Goal: Information Seeking & Learning: Learn about a topic

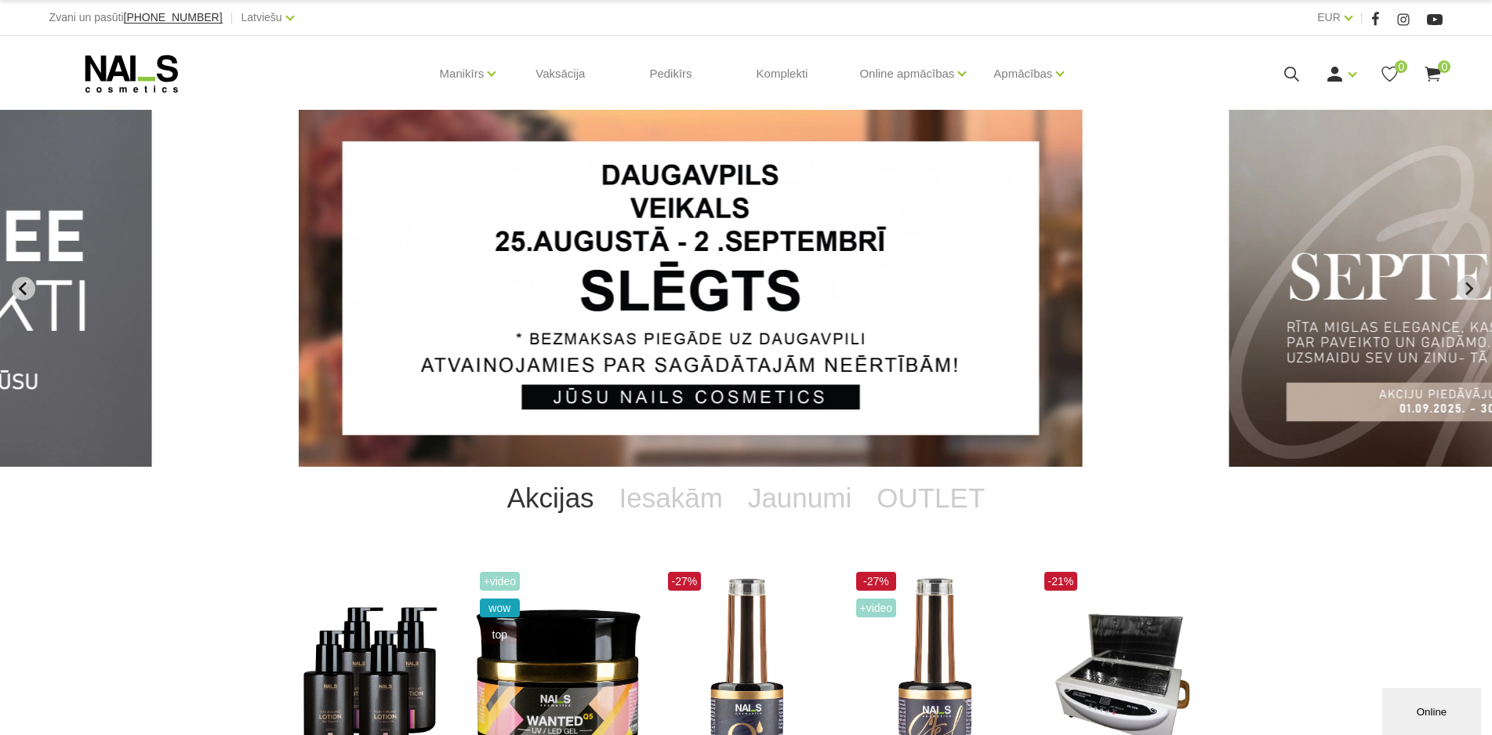
click at [20, 286] on icon "Previous slide" at bounding box center [23, 288] width 14 height 14
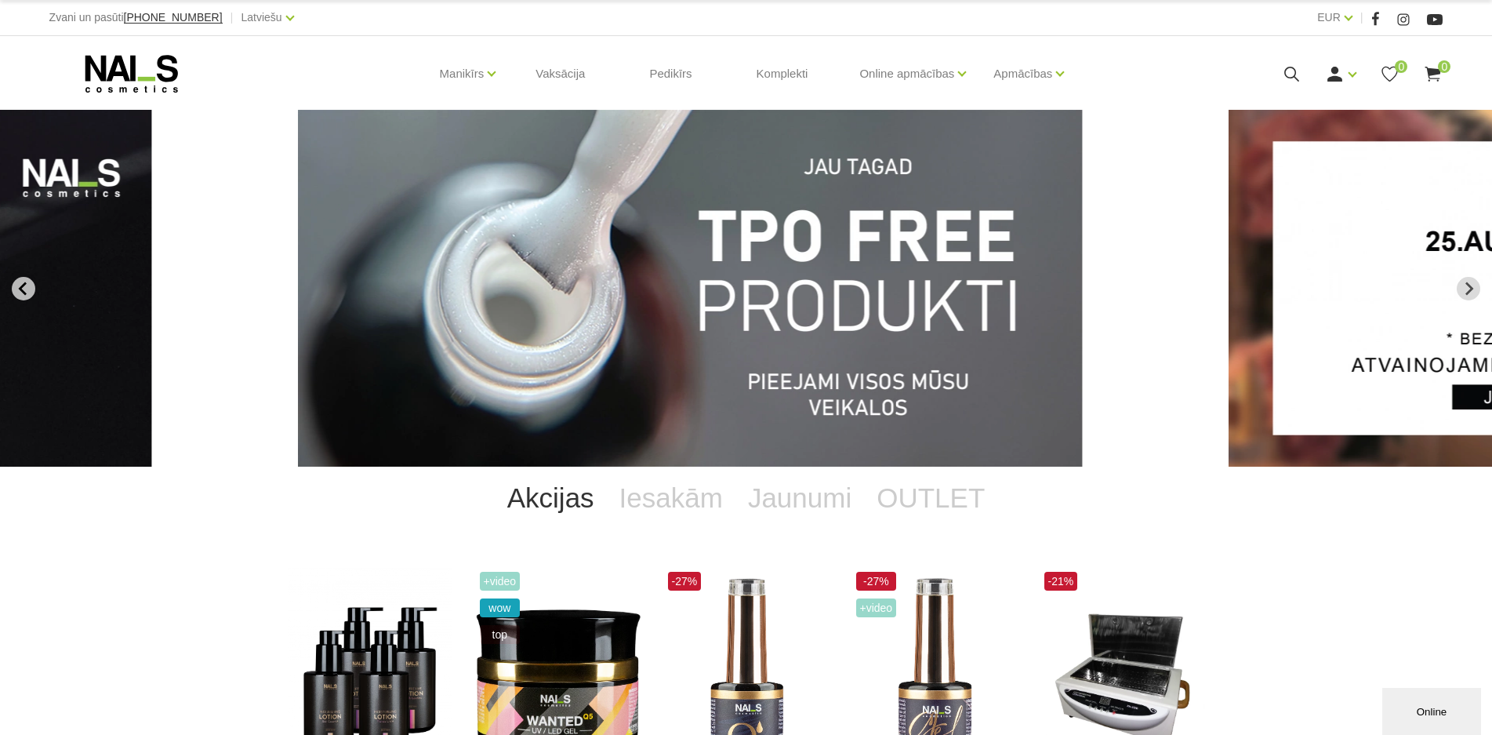
click at [28, 290] on icon "Go to last slide" at bounding box center [23, 288] width 14 height 14
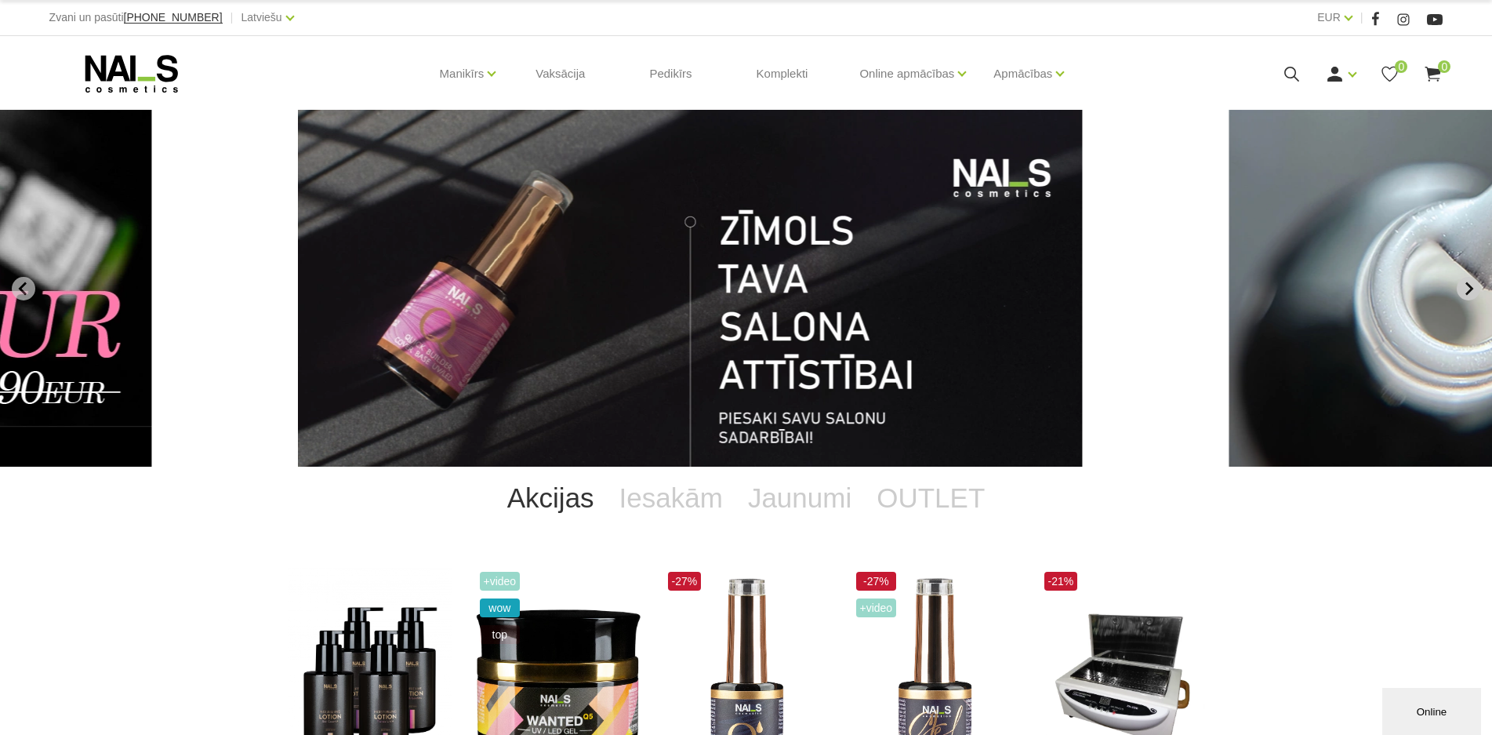
click at [1471, 287] on icon "Go to first slide" at bounding box center [1469, 287] width 8 height 13
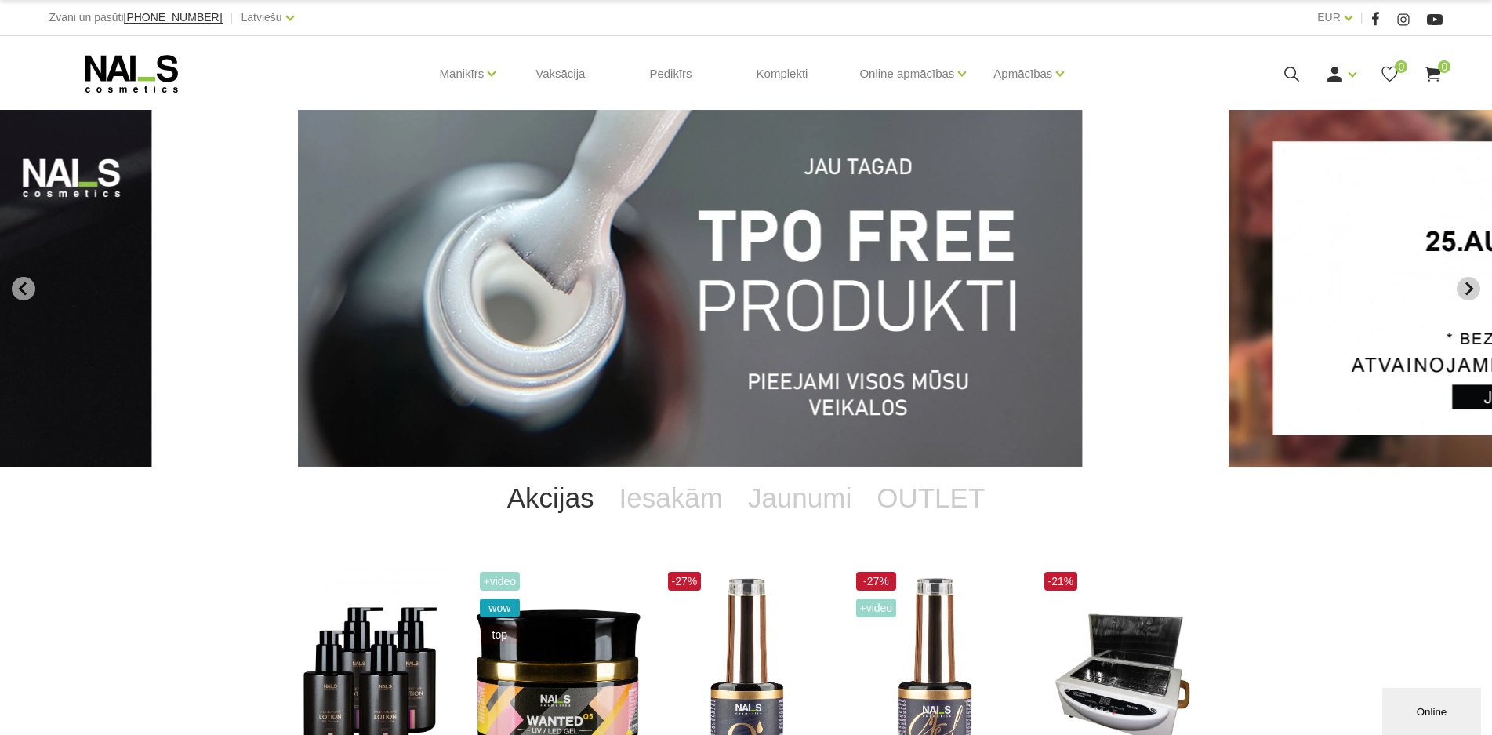
click at [1465, 287] on icon "Next slide" at bounding box center [1468, 288] width 14 height 14
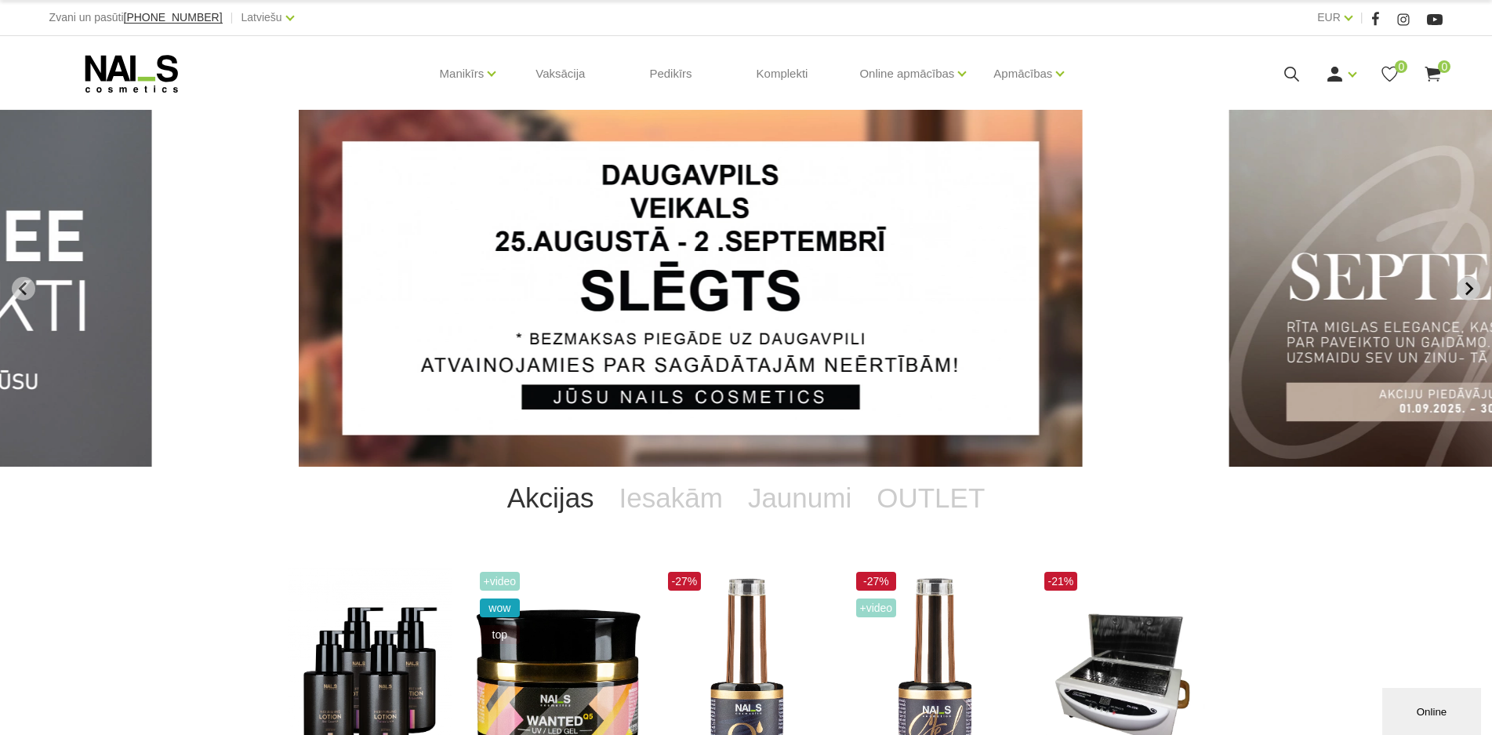
click at [1465, 287] on icon "Next slide" at bounding box center [1468, 288] width 14 height 14
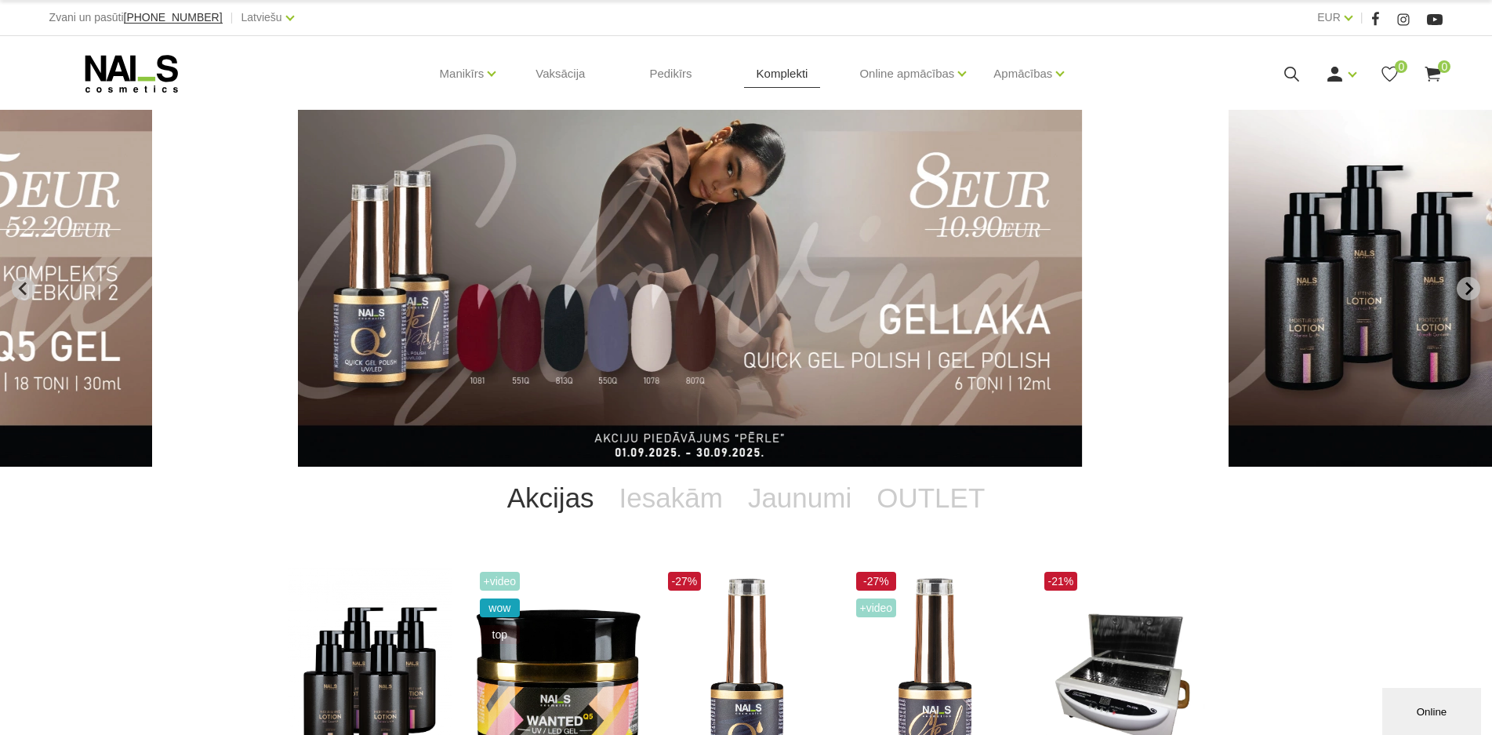
click at [794, 79] on link "Komplekti" at bounding box center [782, 73] width 77 height 75
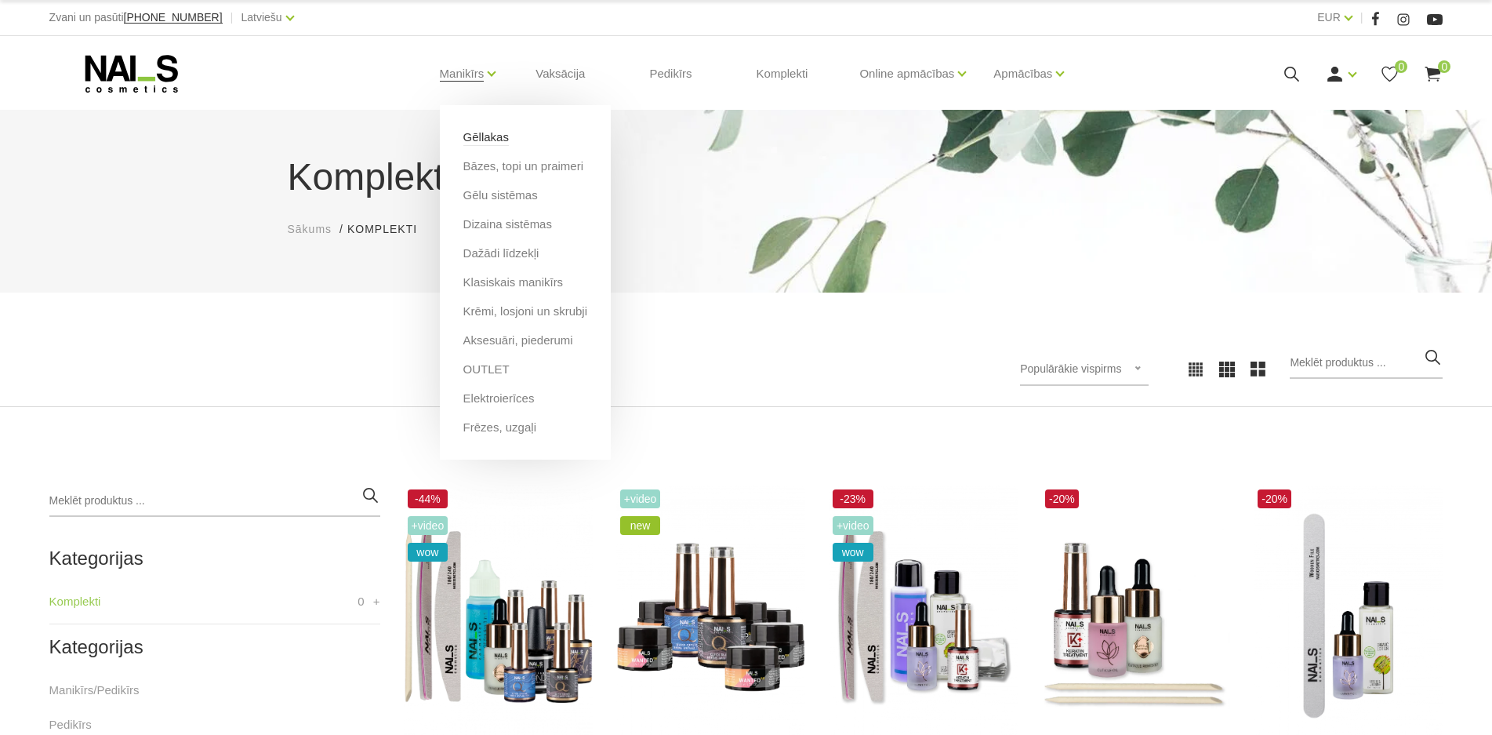
click at [481, 139] on link "Gēllakas" at bounding box center [485, 137] width 45 height 17
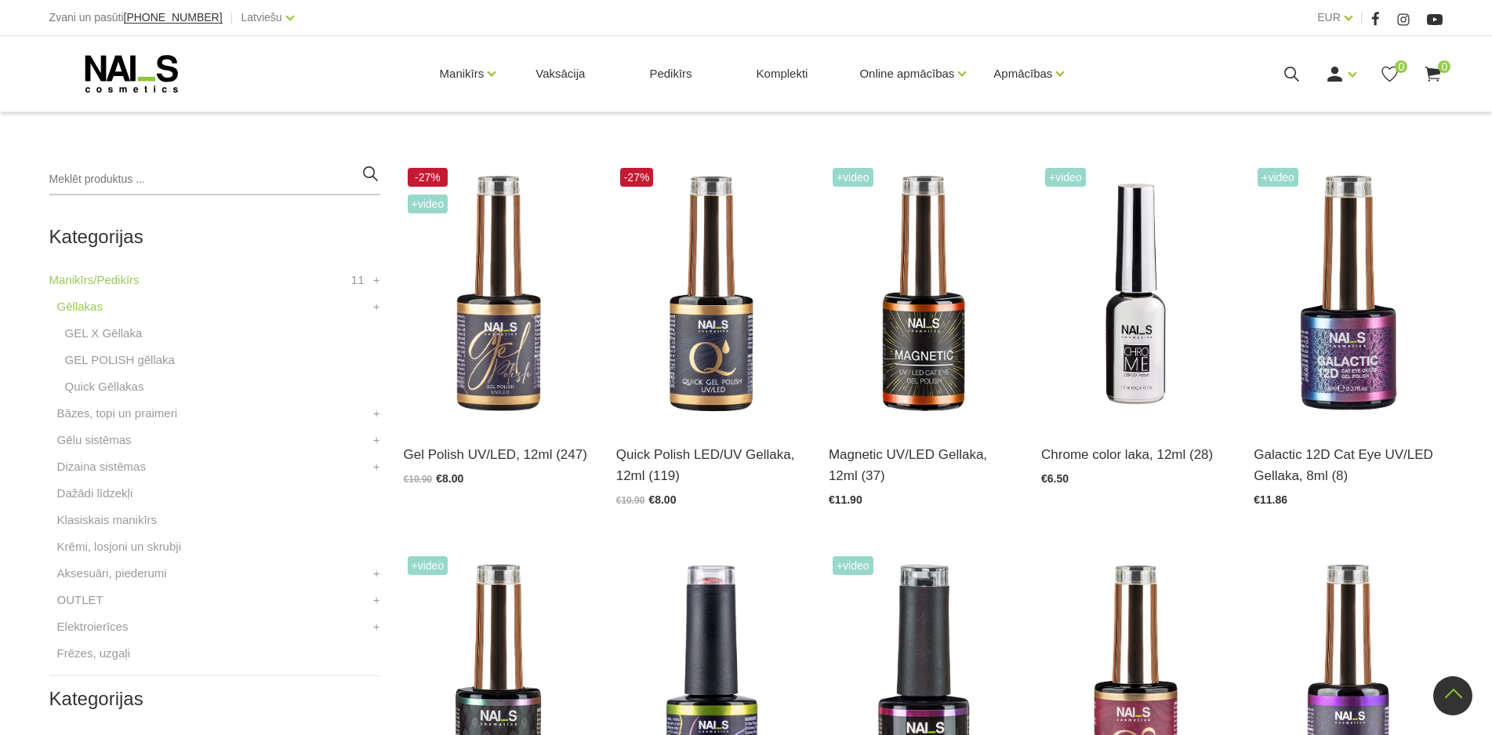
scroll to position [314, 0]
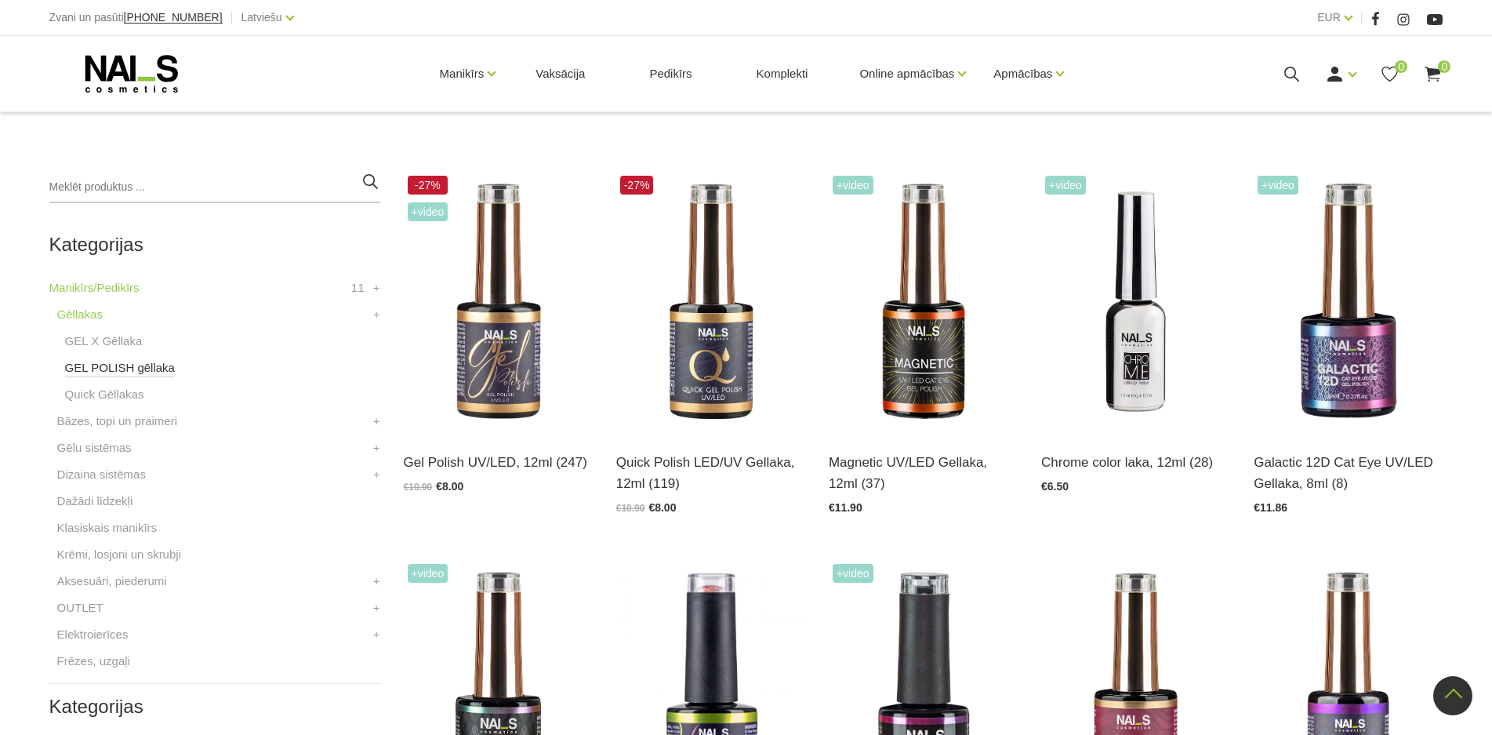
click at [144, 369] on link "GEL POLISH gēllaka" at bounding box center [120, 367] width 110 height 19
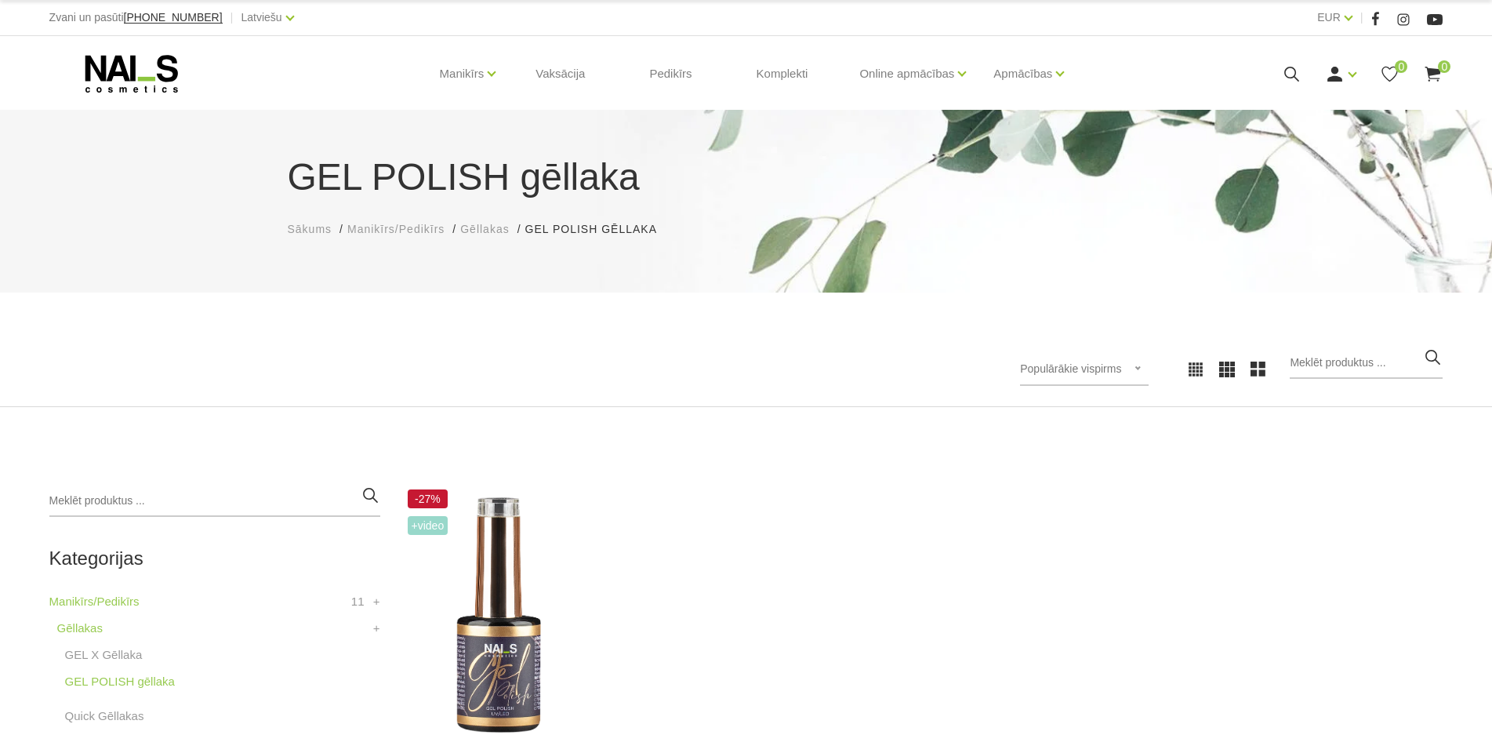
scroll to position [314, 0]
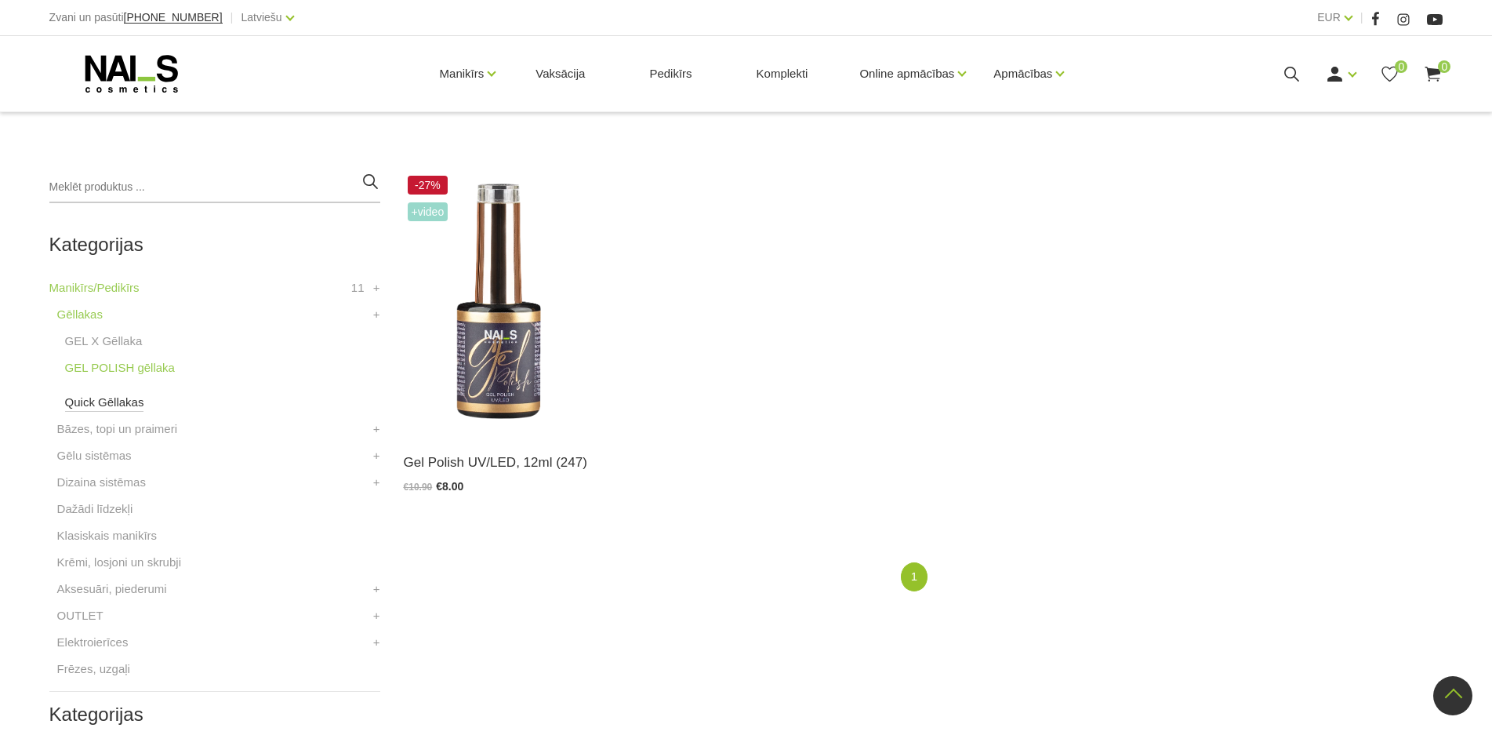
click at [113, 399] on link "Quick Gēllakas" at bounding box center [104, 402] width 79 height 19
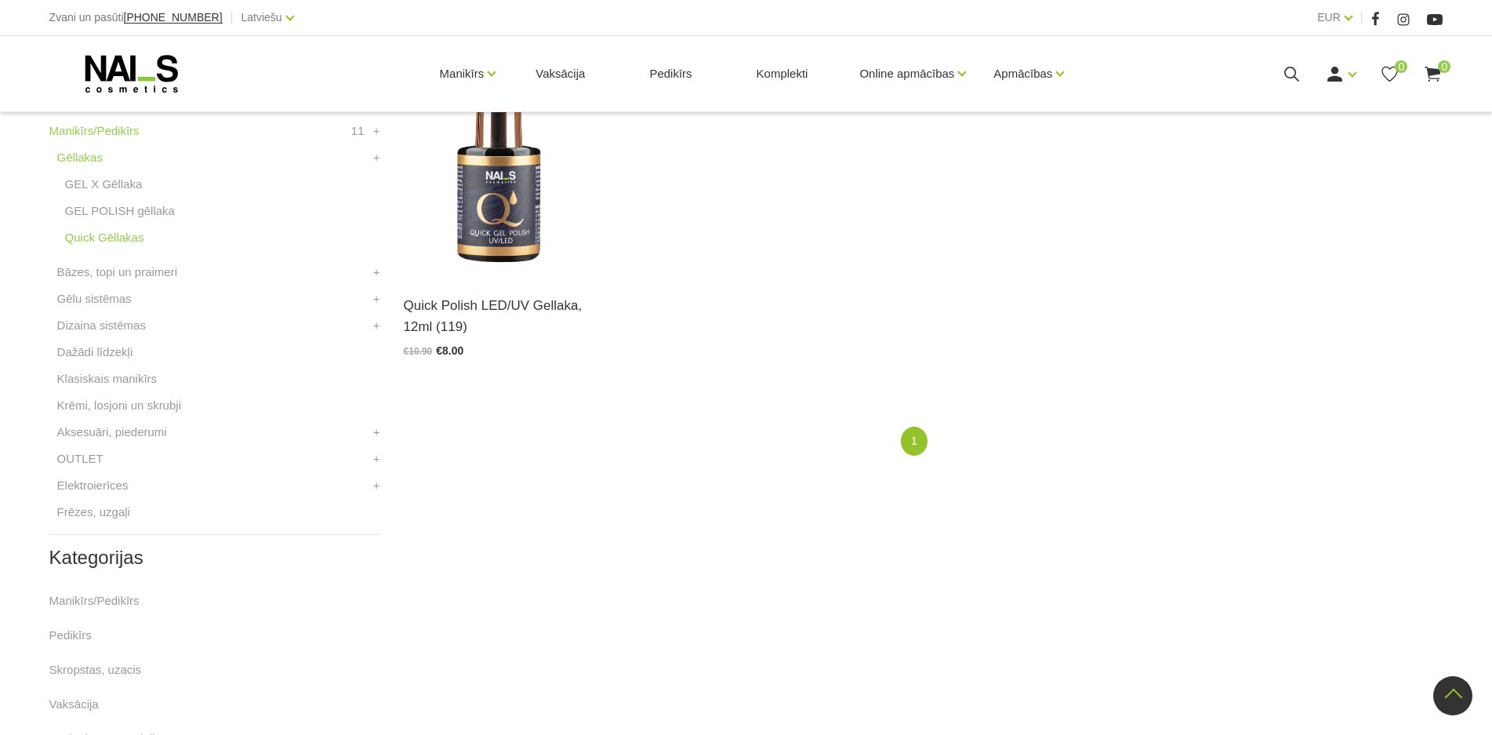
scroll to position [157, 0]
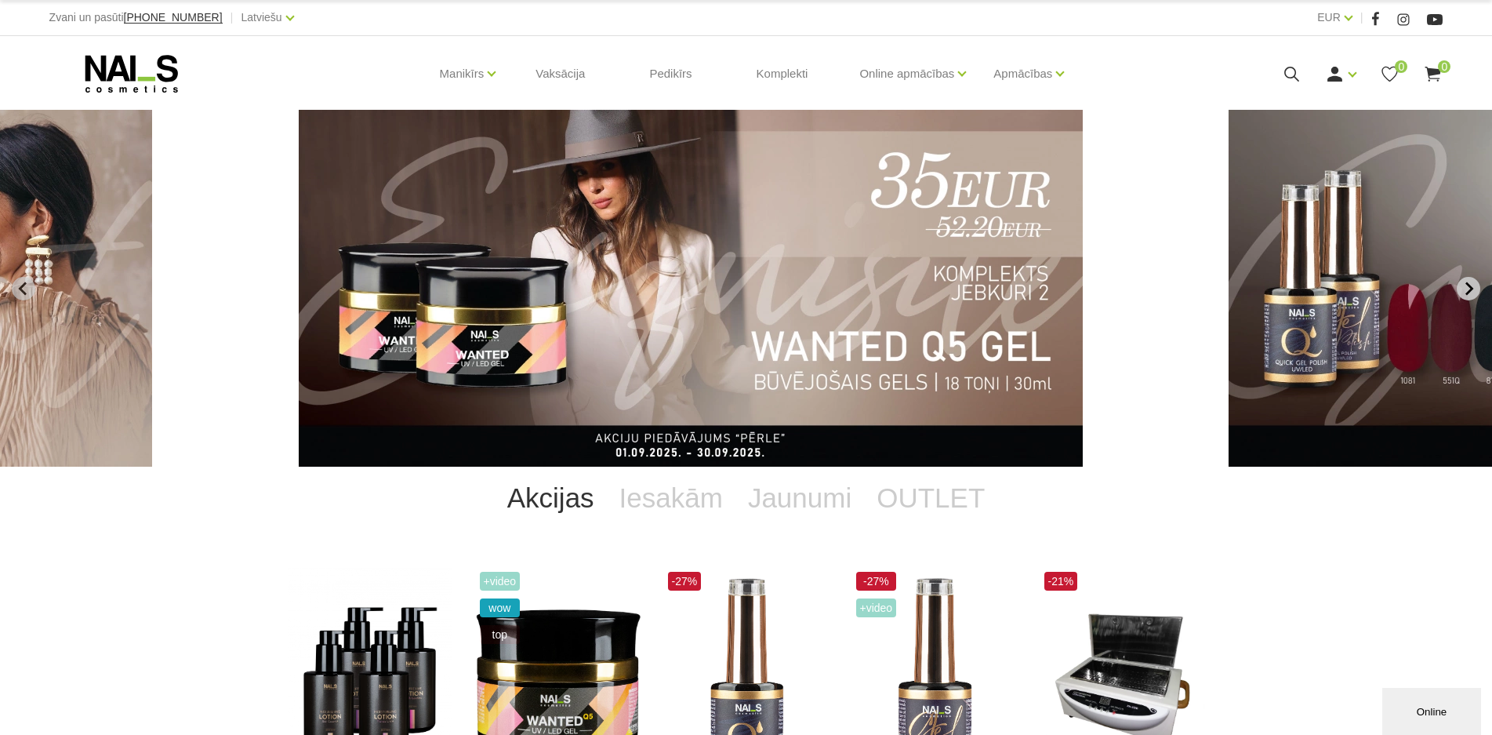
click at [1466, 290] on icon "Next slide" at bounding box center [1468, 288] width 14 height 14
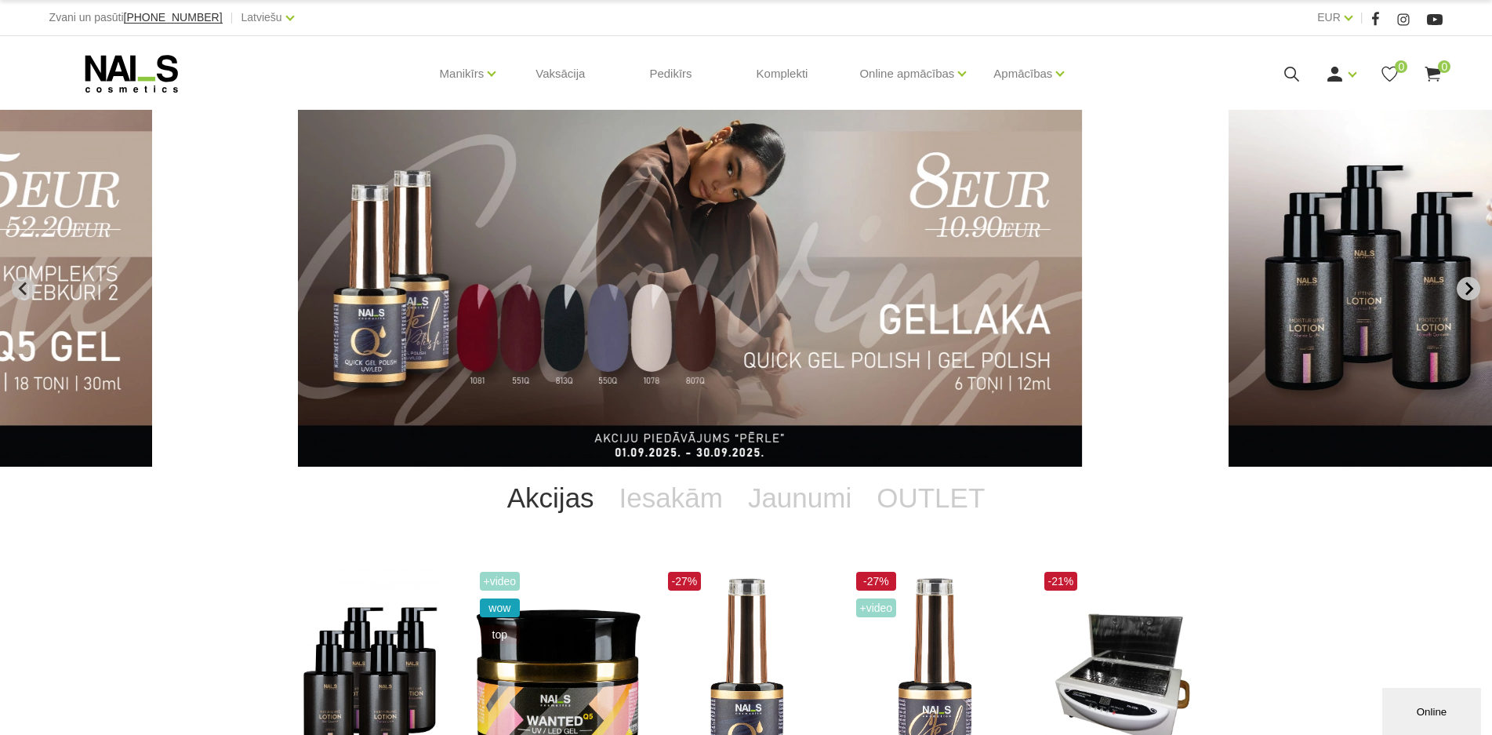
click at [1466, 290] on icon "Next slide" at bounding box center [1468, 288] width 14 height 14
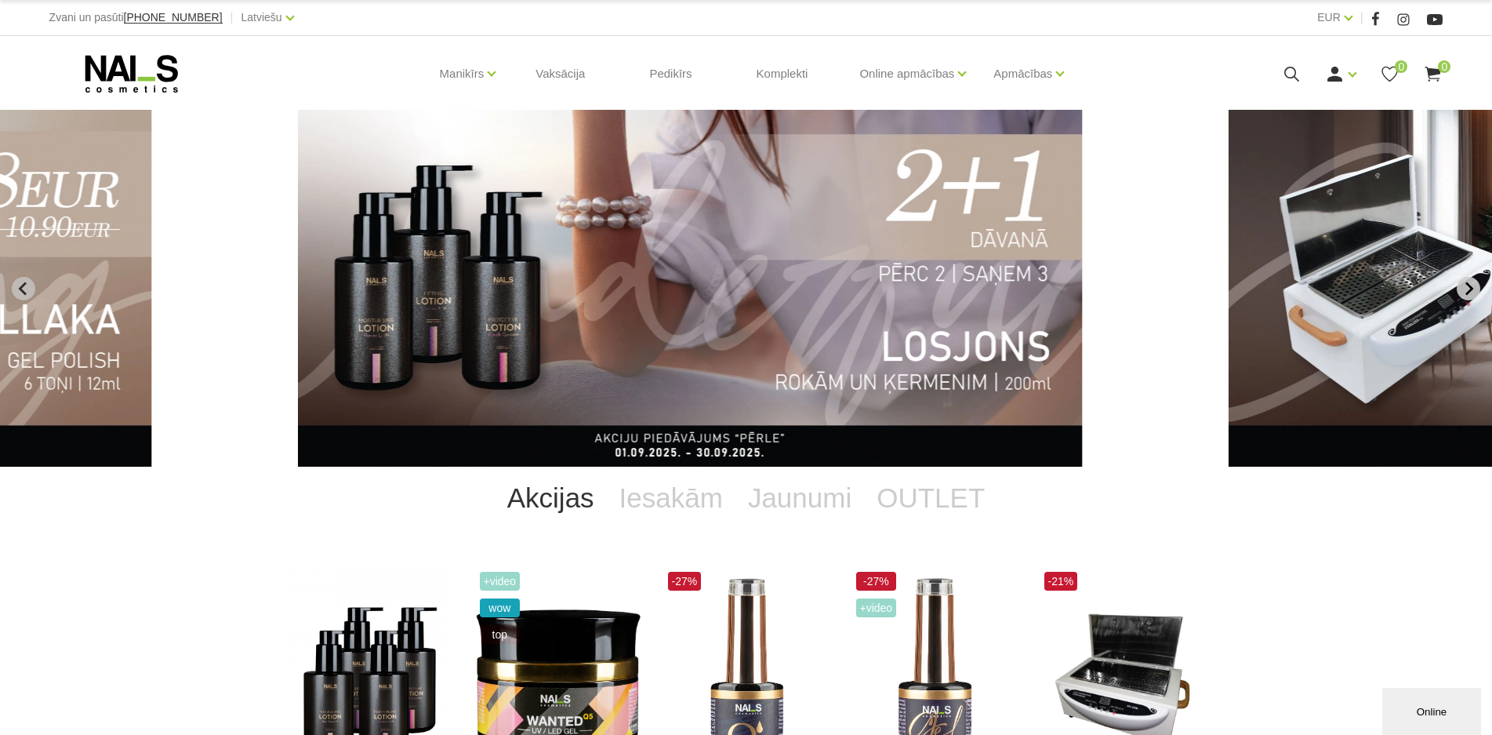
click at [1466, 290] on icon "Next slide" at bounding box center [1468, 288] width 14 height 14
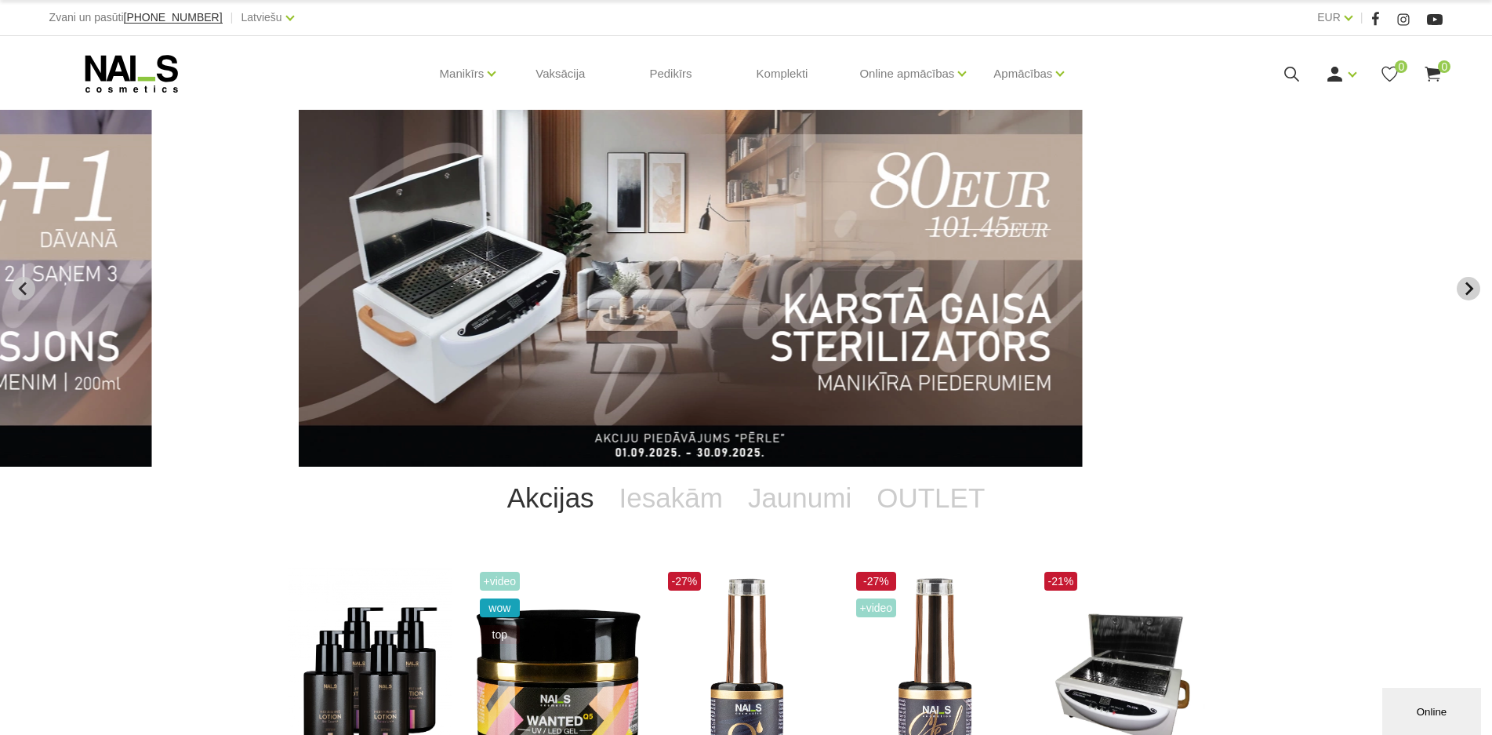
click at [1466, 290] on icon "Next slide" at bounding box center [1468, 288] width 14 height 14
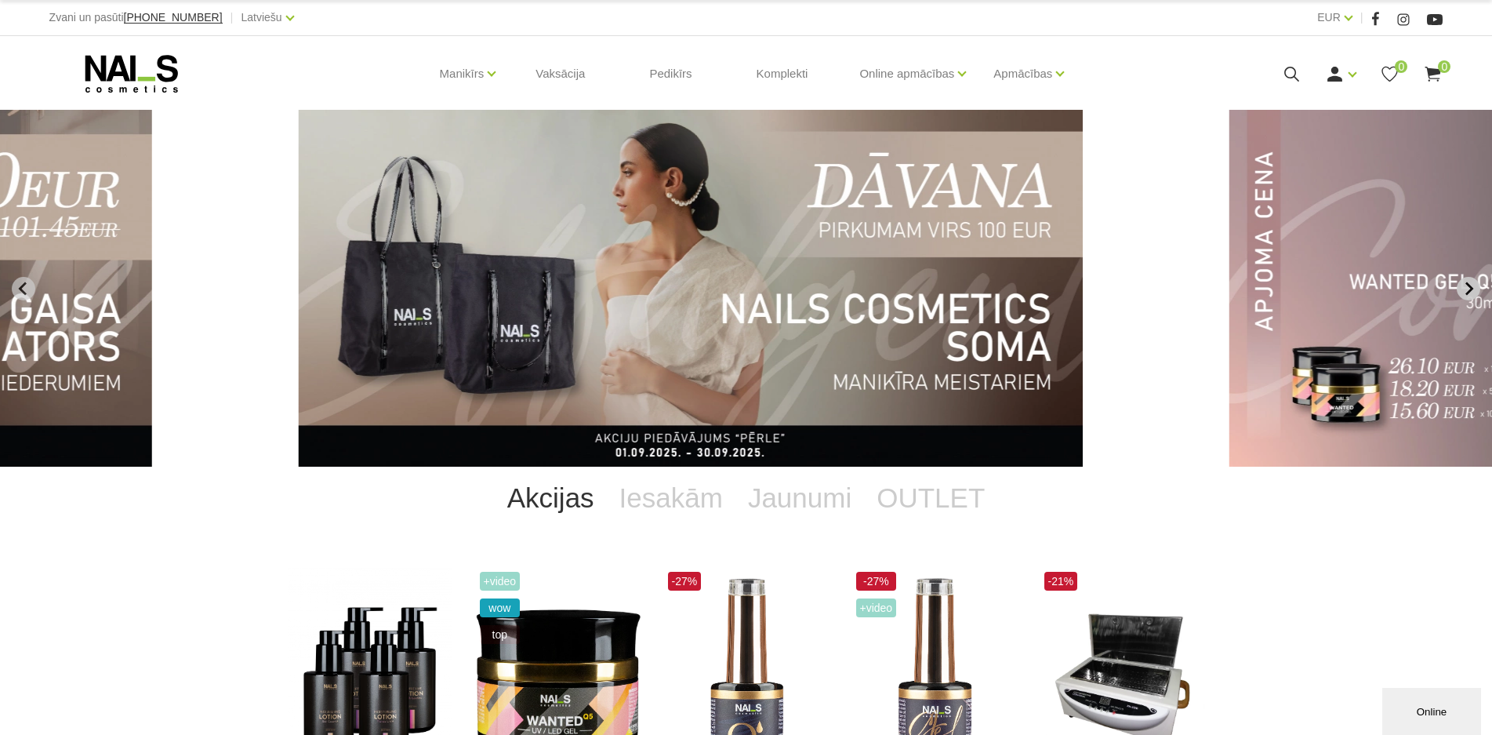
click at [1466, 290] on icon "Next slide" at bounding box center [1468, 288] width 14 height 14
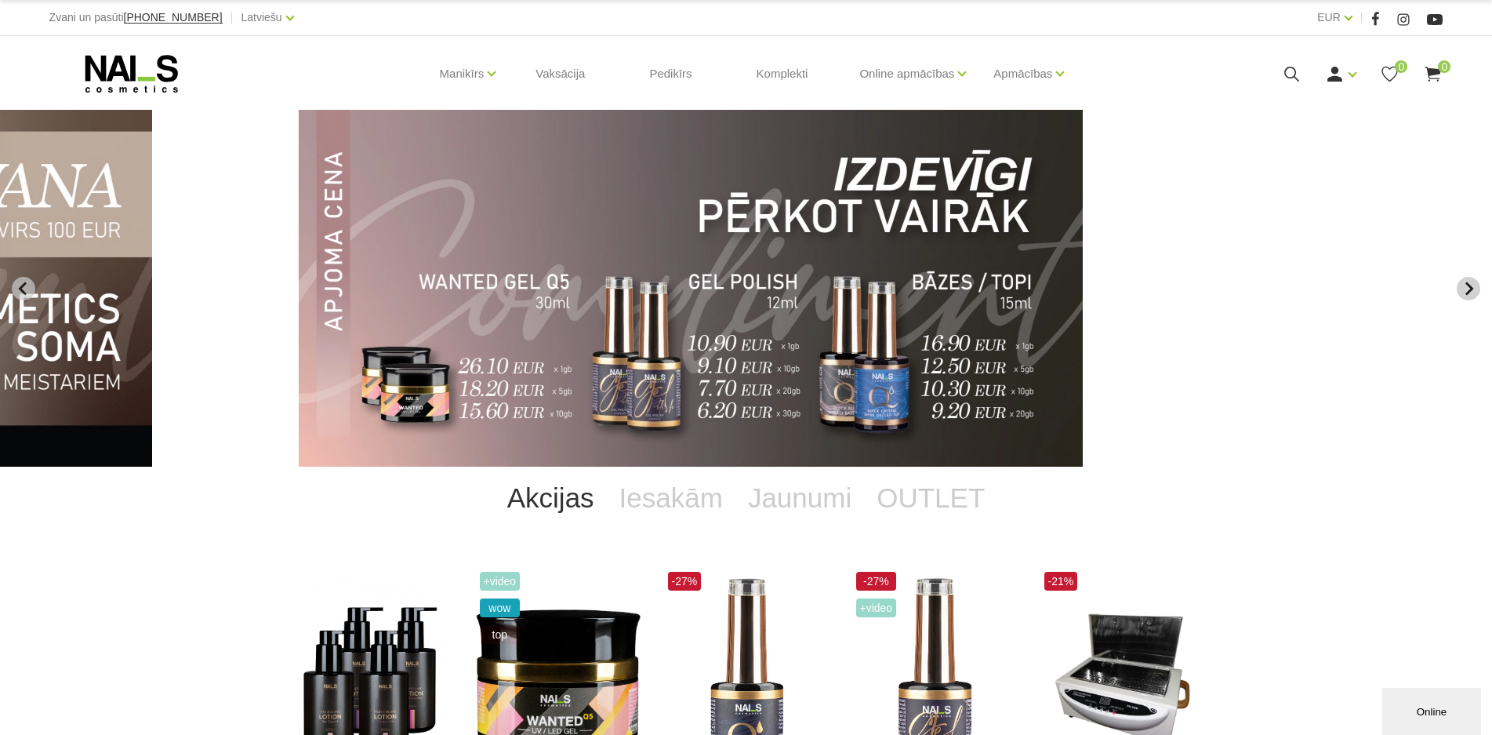
click at [1466, 290] on icon "Next slide" at bounding box center [1468, 288] width 14 height 14
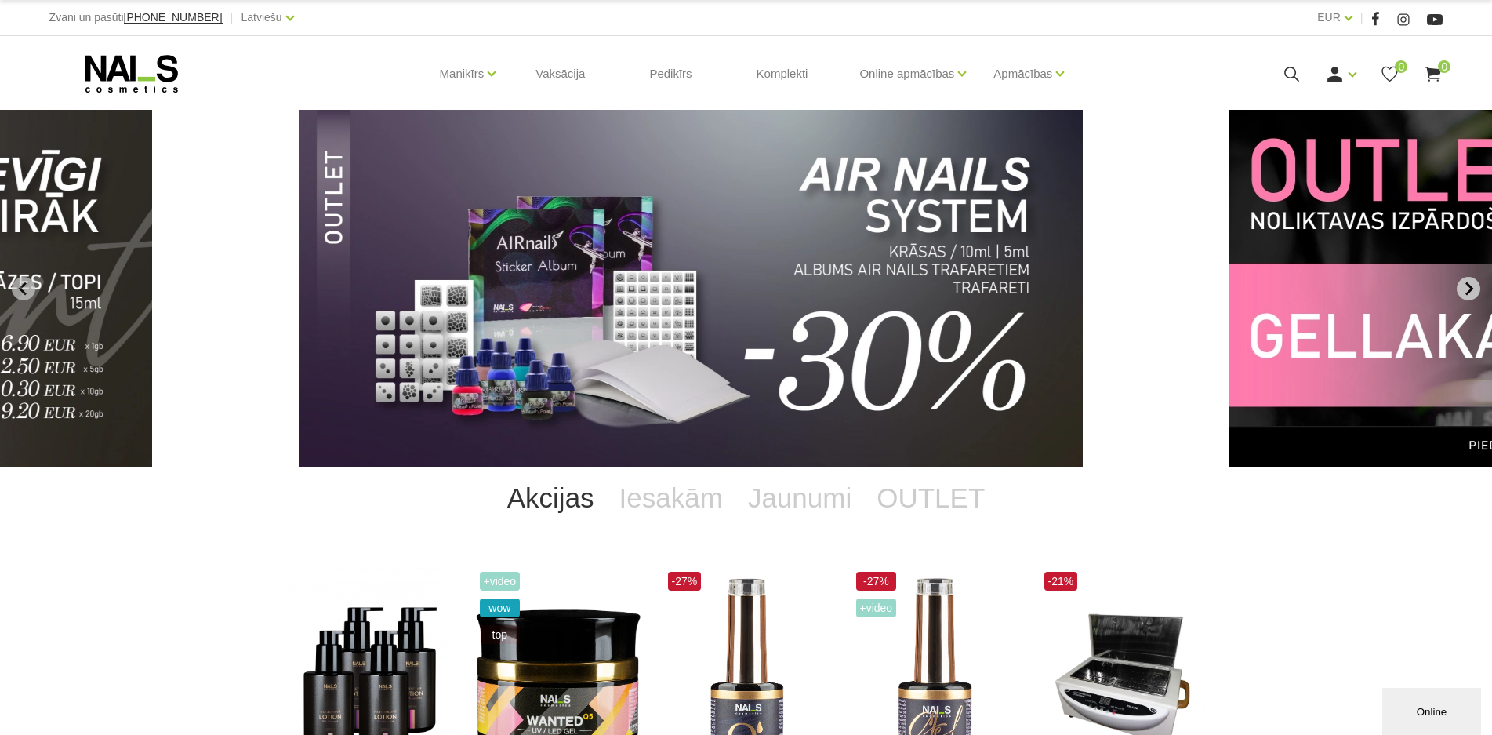
click at [1466, 290] on icon "Next slide" at bounding box center [1468, 288] width 14 height 14
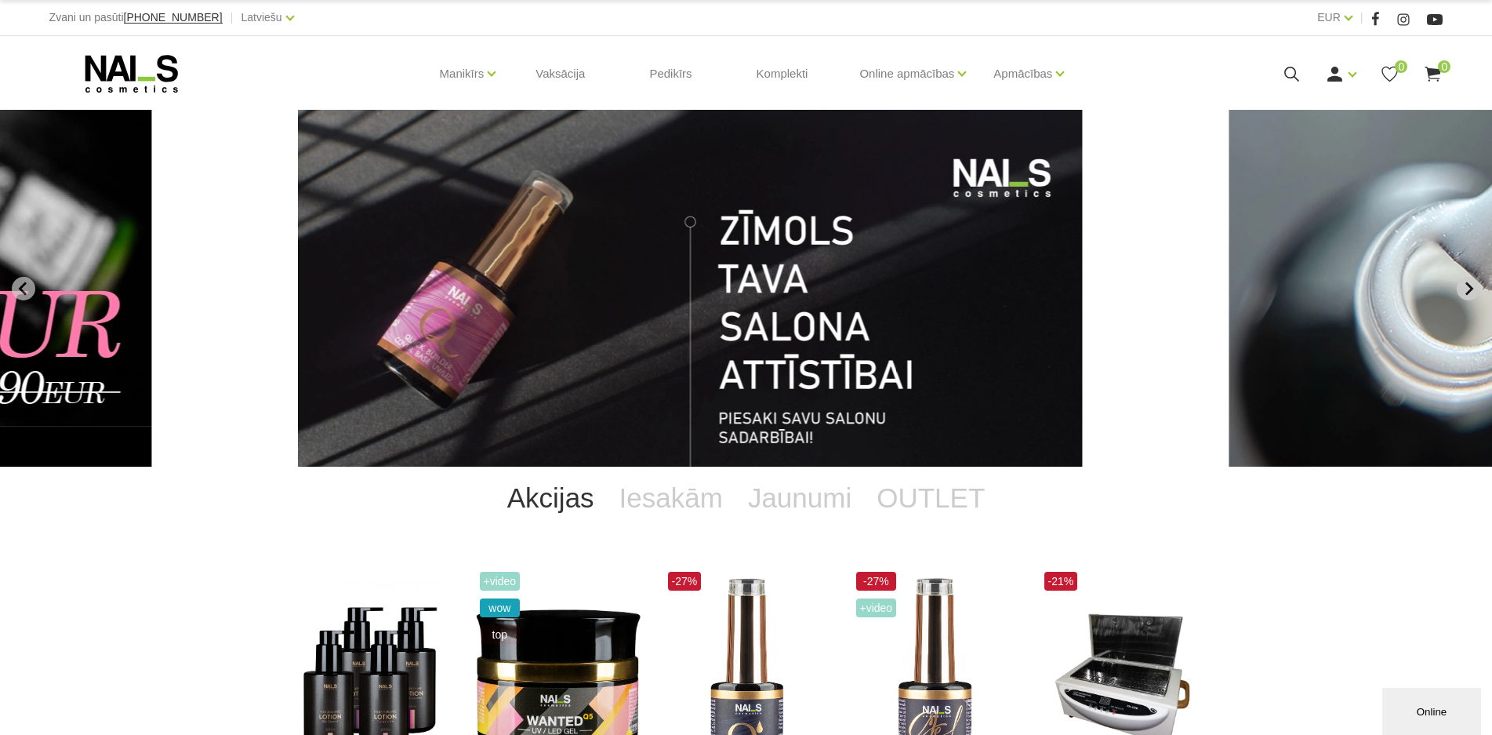
click at [1466, 290] on icon "Go to first slide" at bounding box center [1468, 288] width 14 height 14
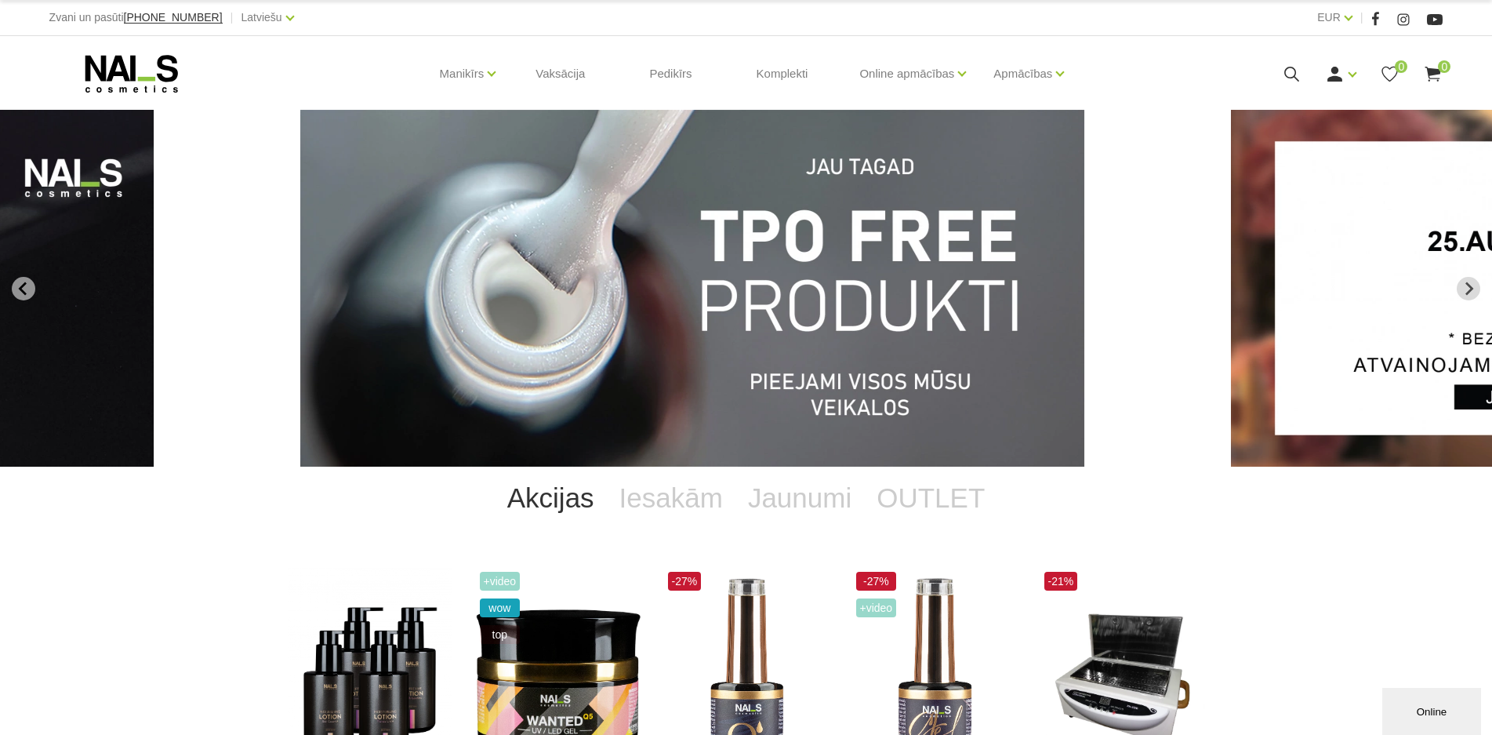
click at [832, 338] on img "1 of 12" at bounding box center [692, 288] width 784 height 357
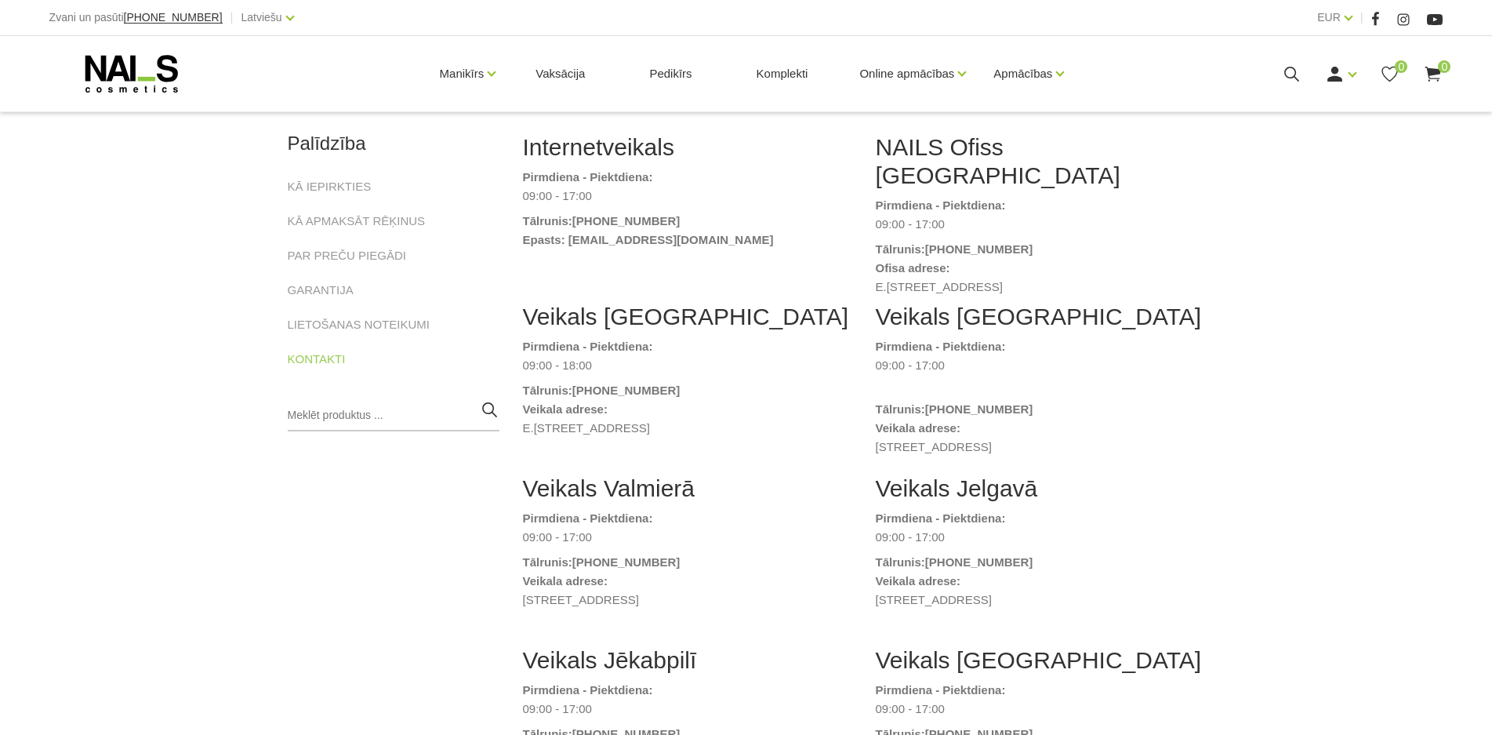
scroll to position [235, 0]
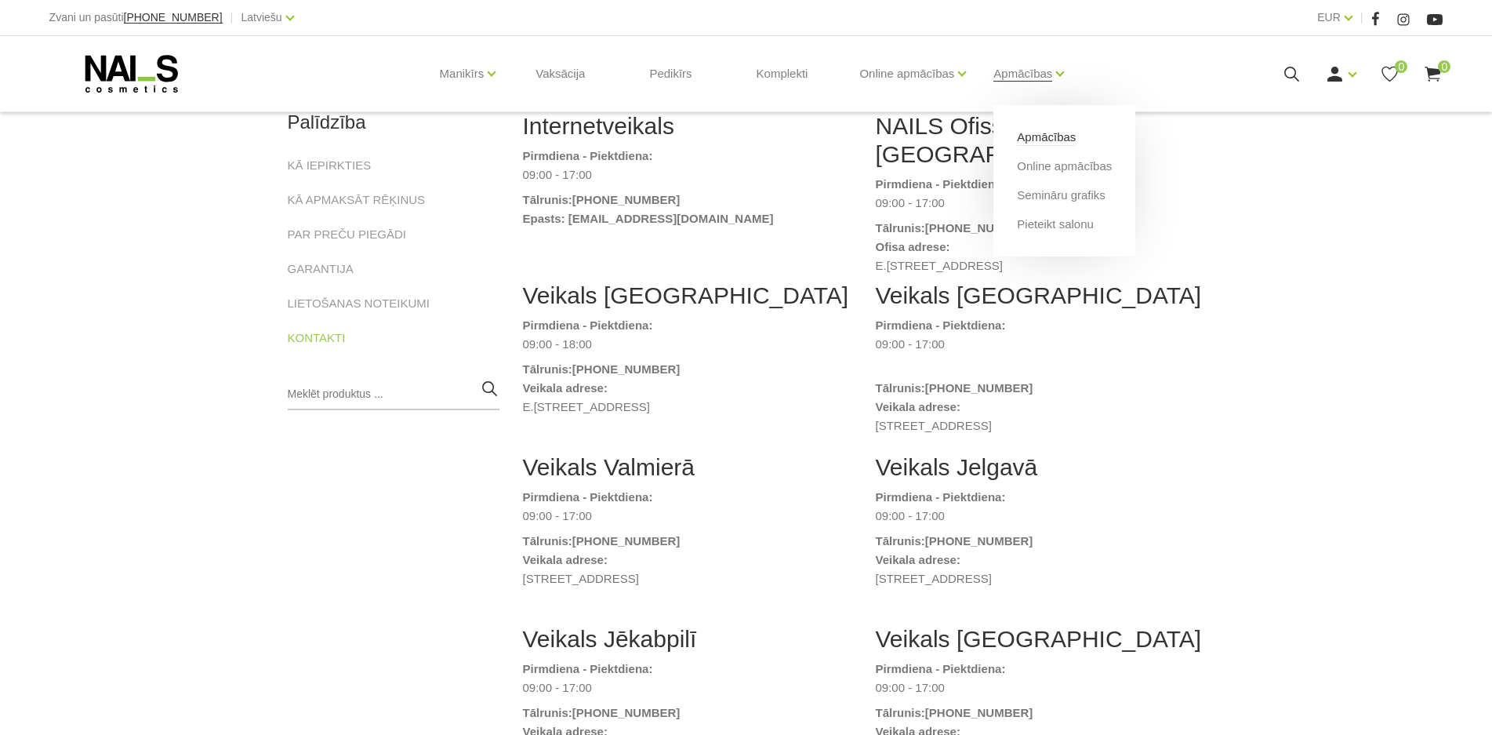
click at [1054, 145] on link "Apmācības" at bounding box center [1046, 137] width 59 height 17
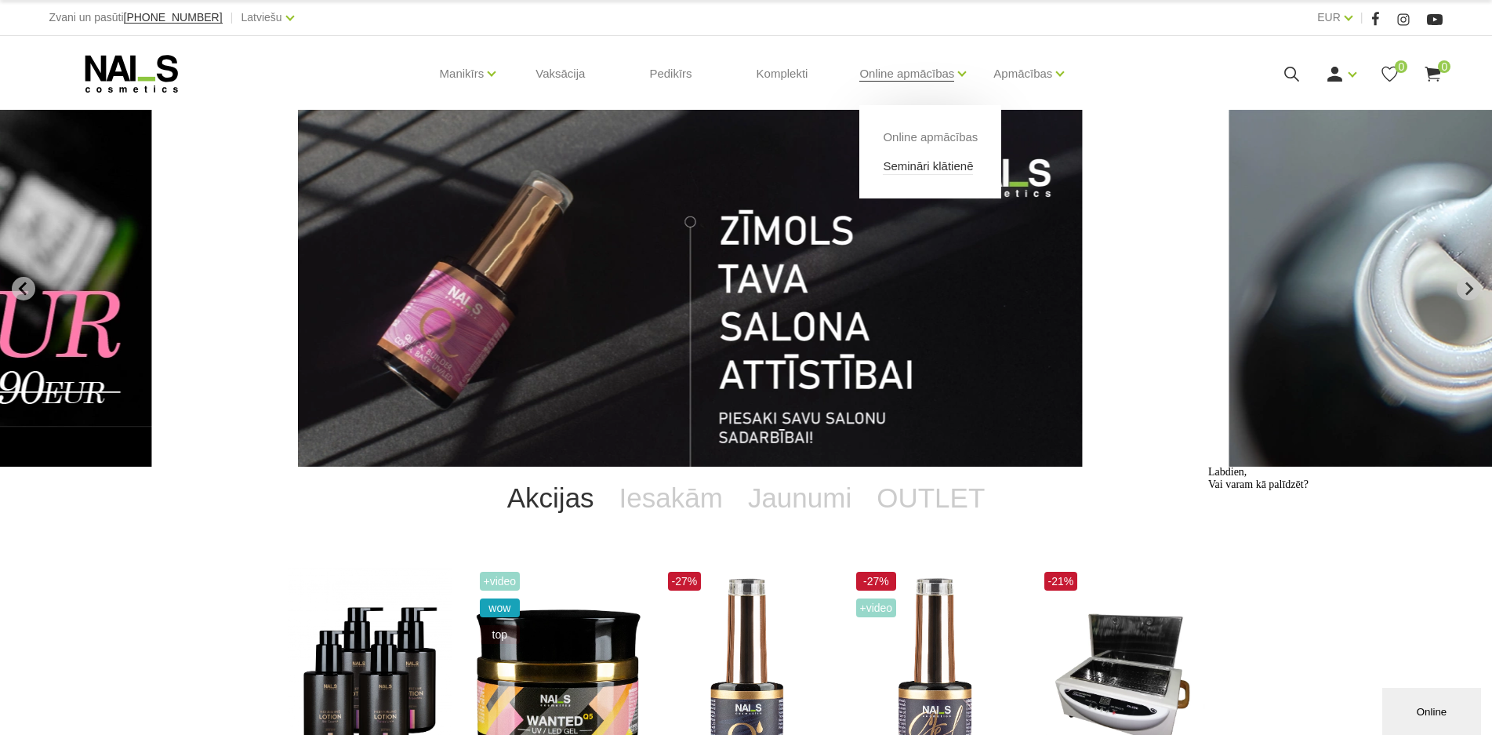
click at [935, 160] on link "Semināri klātienē" at bounding box center [928, 166] width 90 height 17
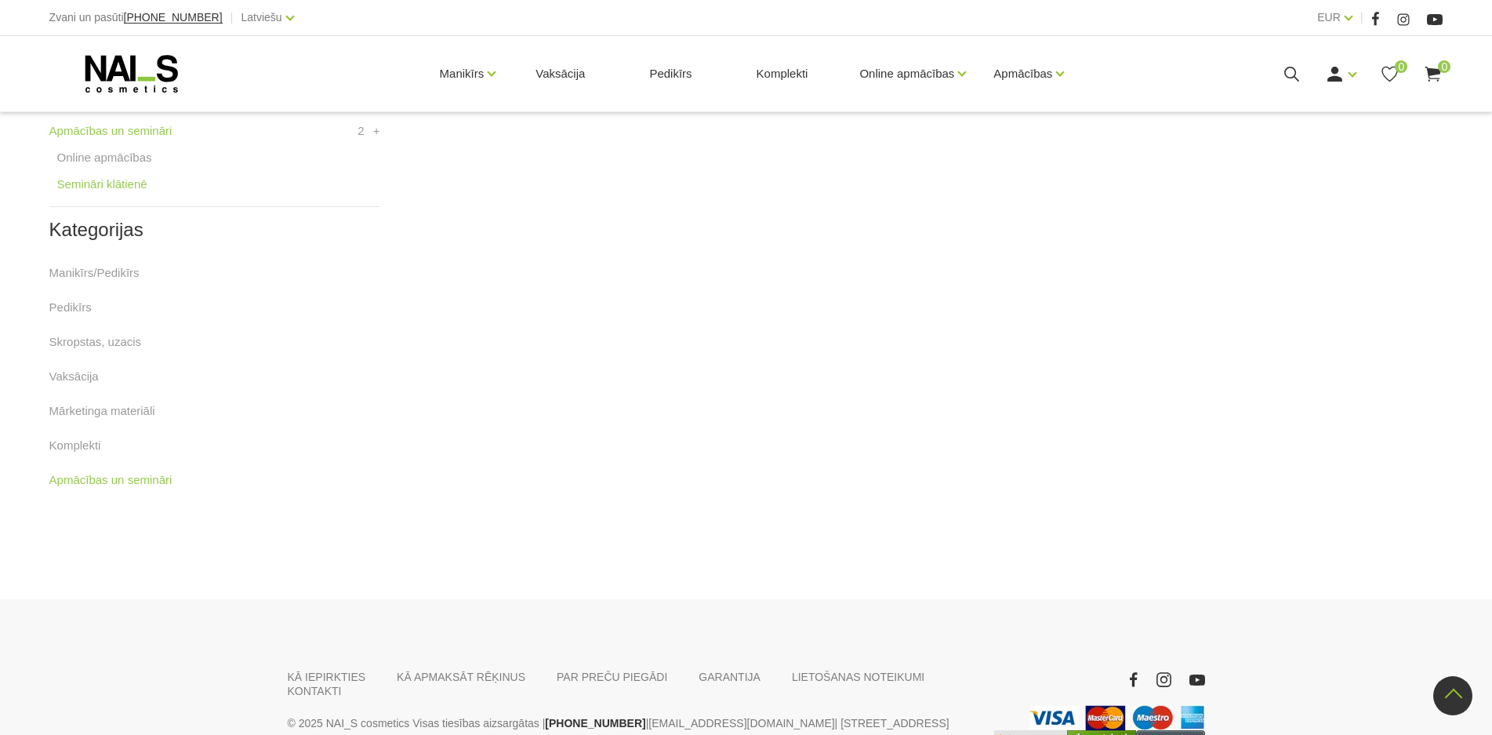
scroll to position [78, 0]
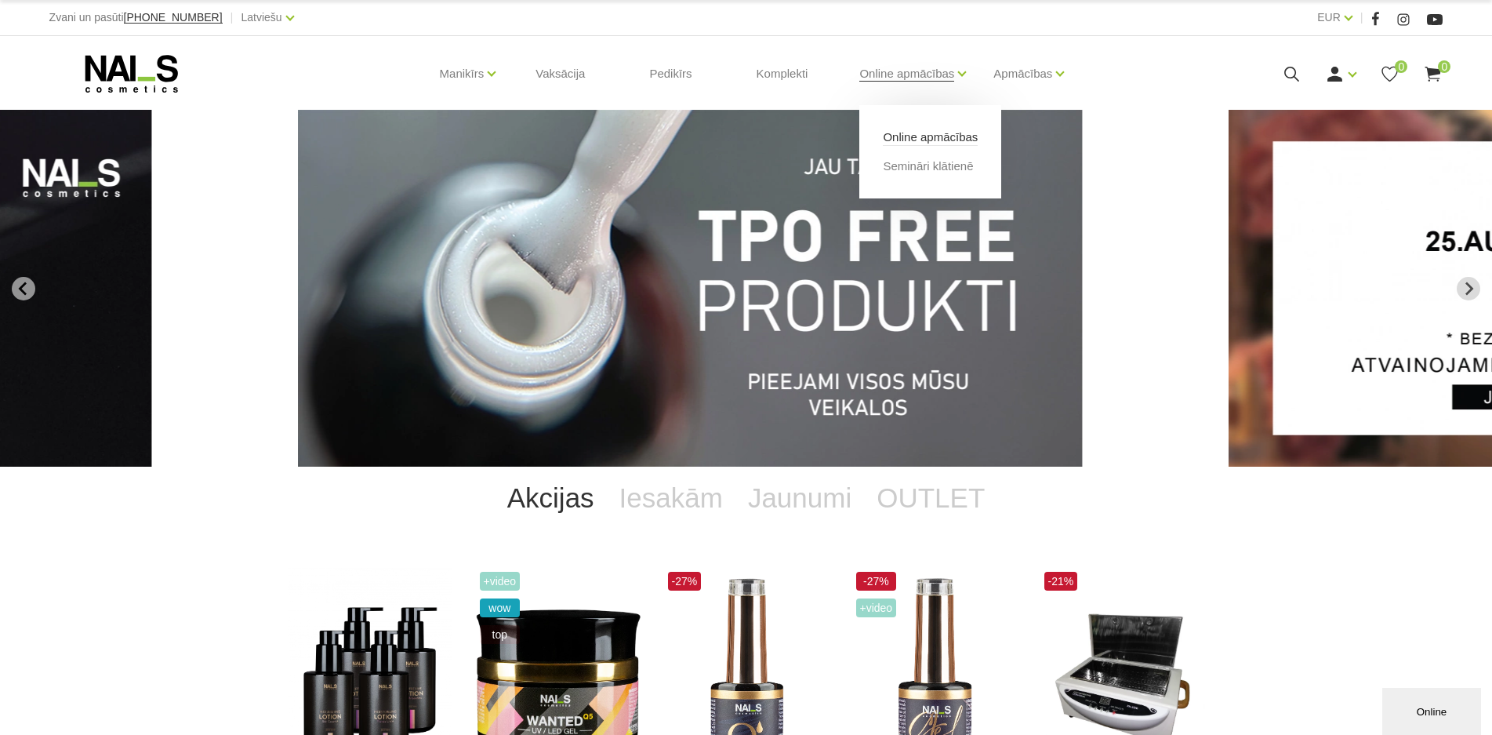
click at [916, 140] on link "Online apmācības" at bounding box center [930, 137] width 95 height 17
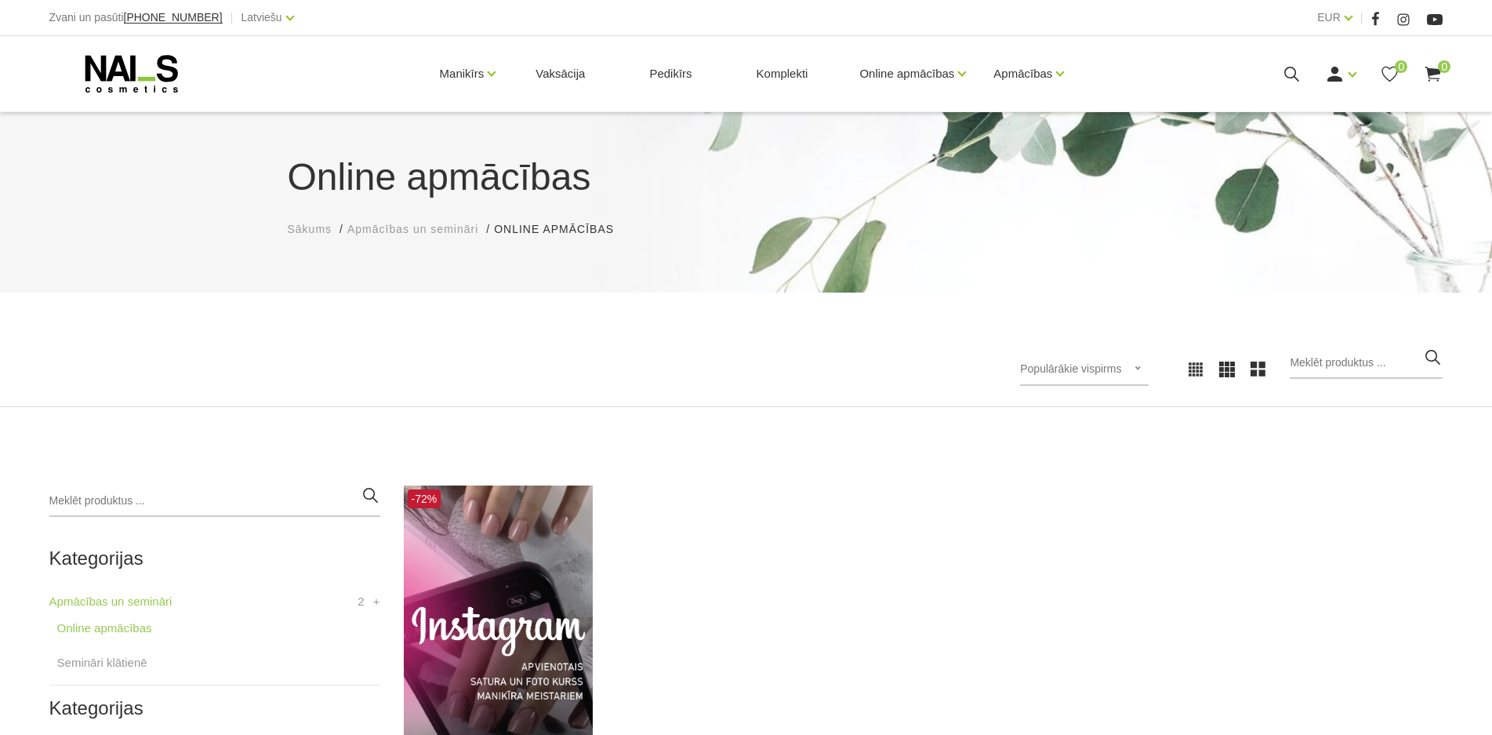
scroll to position [392, 0]
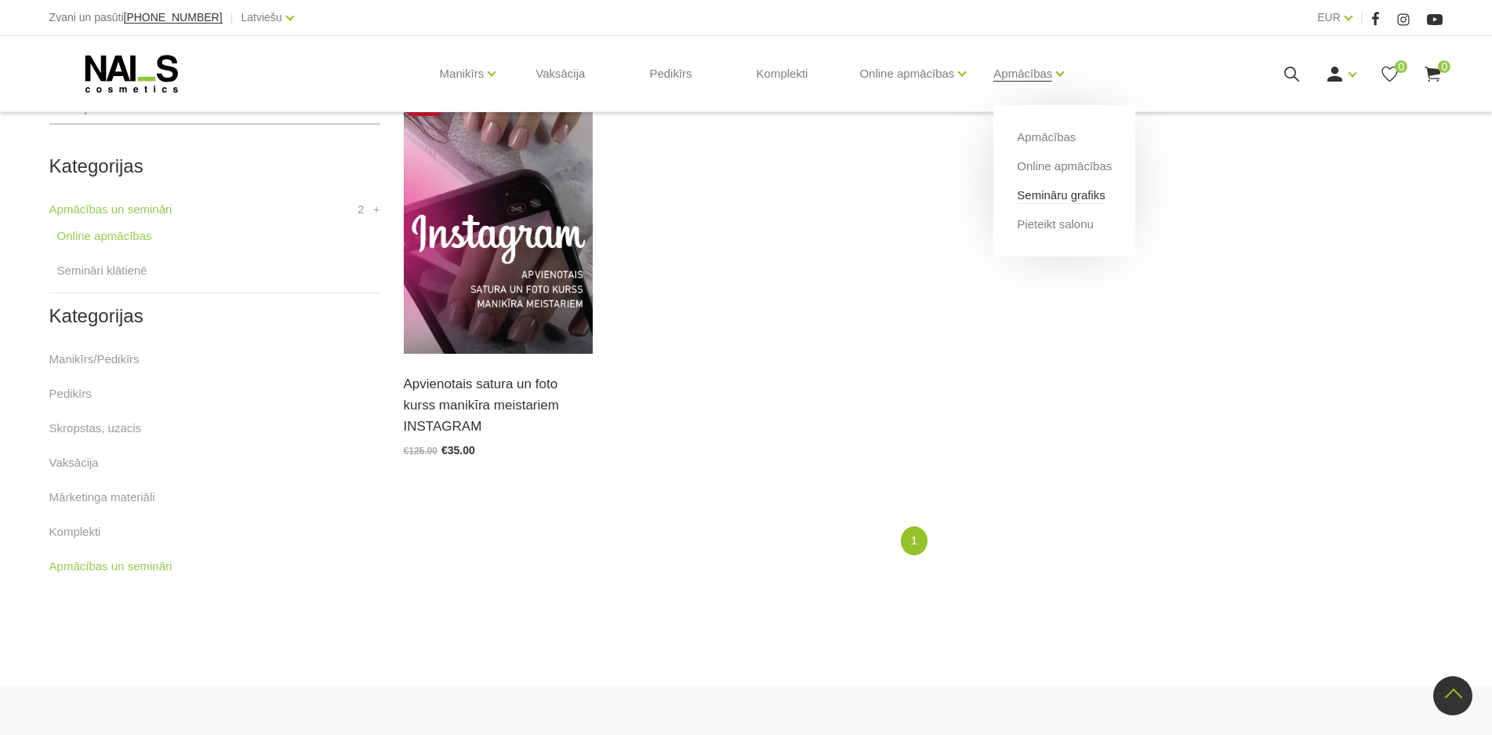
click at [1072, 198] on link "Semināru grafiks" at bounding box center [1061, 195] width 89 height 17
click at [1046, 135] on link "Apmācības" at bounding box center [1046, 137] width 59 height 17
